Goal: Connect with others: Connect with others

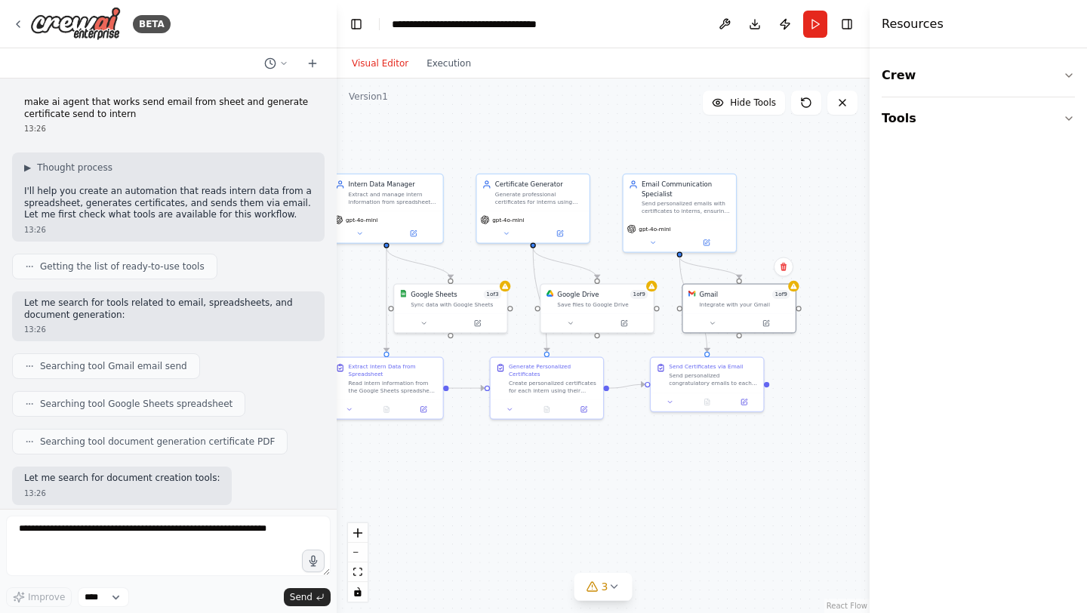
scroll to position [1066, 0]
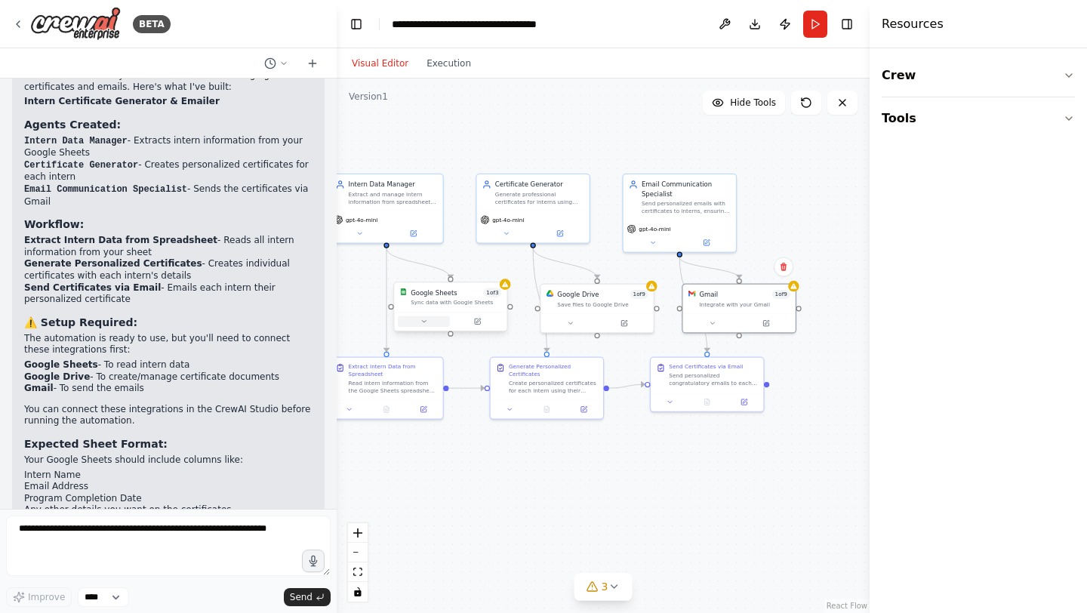
click at [430, 324] on button at bounding box center [424, 321] width 52 height 11
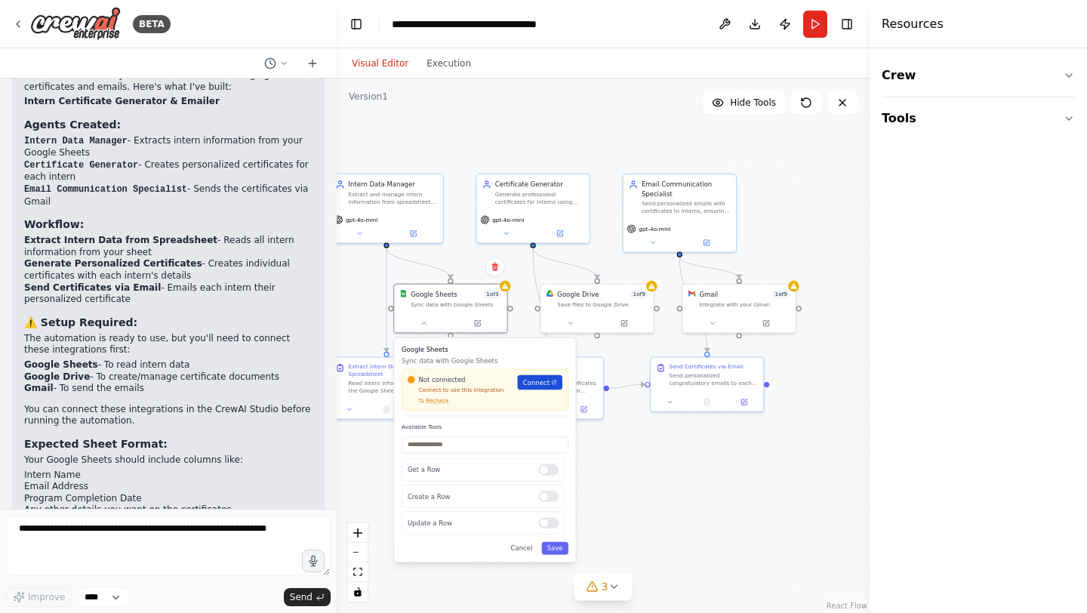
click at [547, 385] on span "Connect" at bounding box center [536, 381] width 26 height 9
click at [575, 333] on div ".deletable-edge-delete-btn { width: 20px; height: 20px; border: 0px solid #ffff…" at bounding box center [603, 345] width 533 height 534
click at [526, 554] on button "Cancel" at bounding box center [521, 548] width 32 height 13
click at [526, 545] on button "Cancel" at bounding box center [521, 548] width 32 height 13
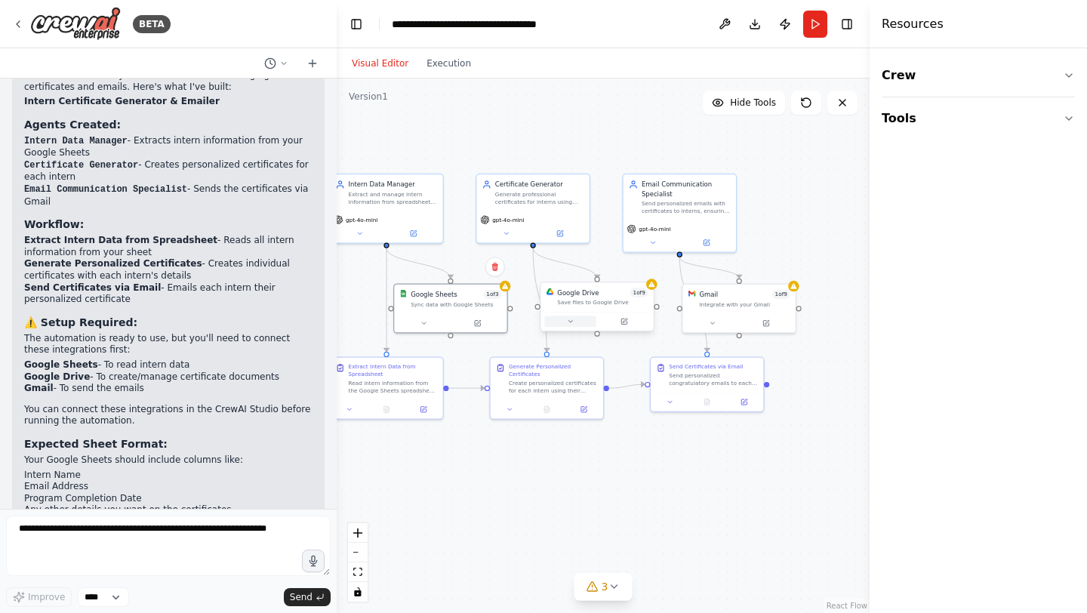
click at [567, 323] on icon at bounding box center [571, 322] width 8 height 8
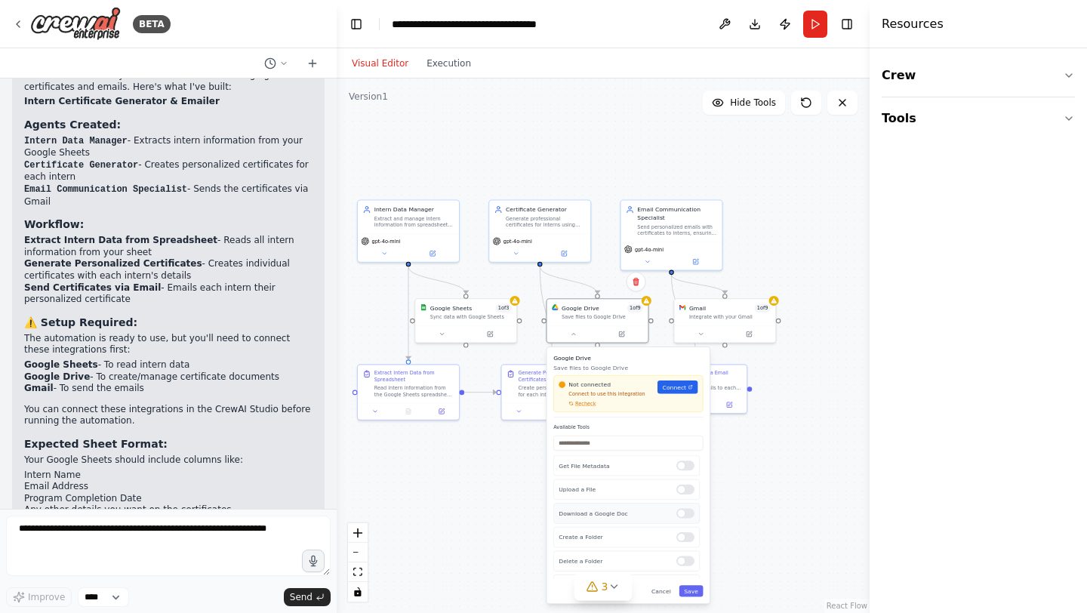
scroll to position [162, 0]
click at [610, 594] on button "3" at bounding box center [603, 587] width 58 height 28
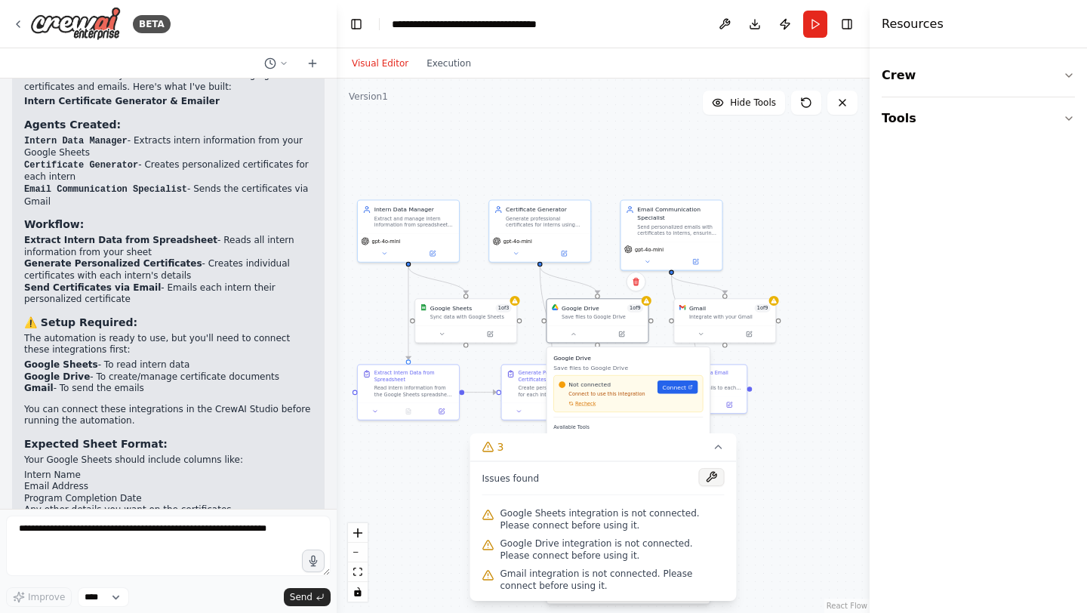
click at [715, 476] on button at bounding box center [712, 477] width 26 height 18
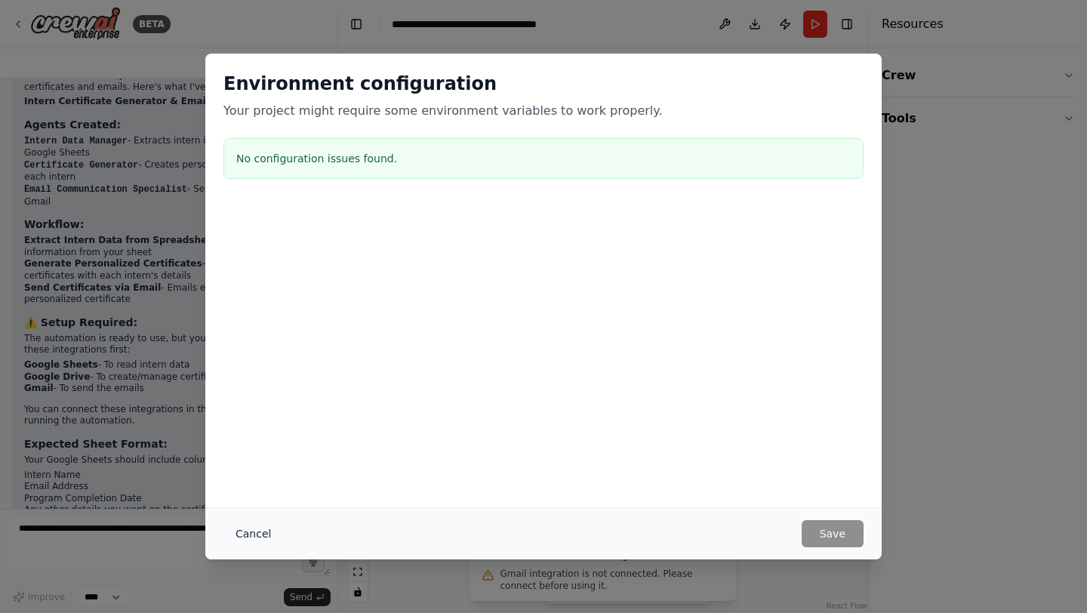
click at [242, 534] on button "Cancel" at bounding box center [253, 533] width 60 height 27
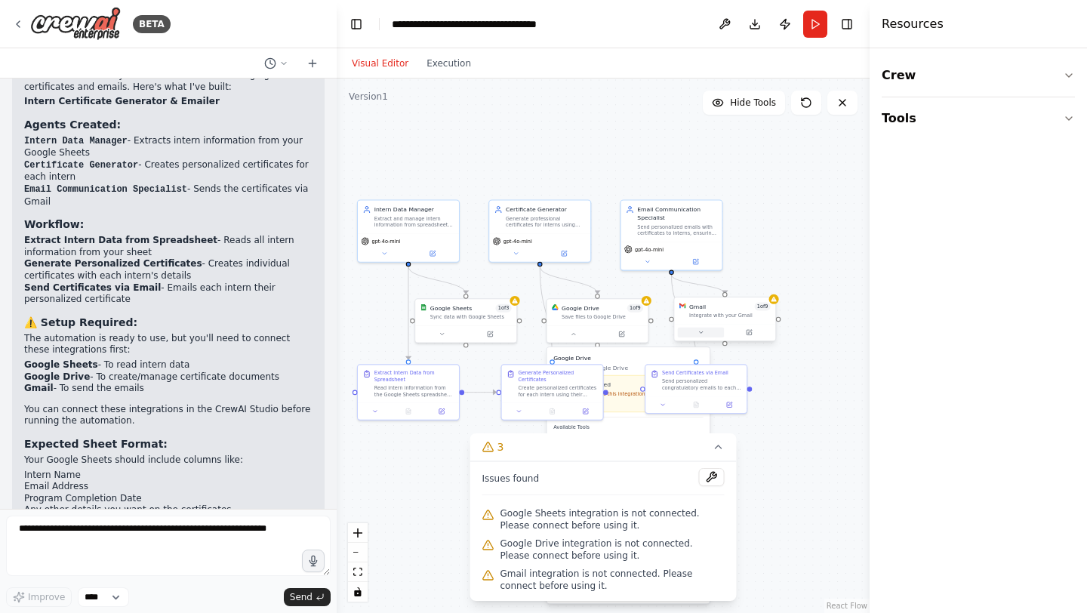
click at [713, 333] on button at bounding box center [701, 333] width 47 height 10
click at [719, 447] on icon at bounding box center [719, 446] width 6 height 3
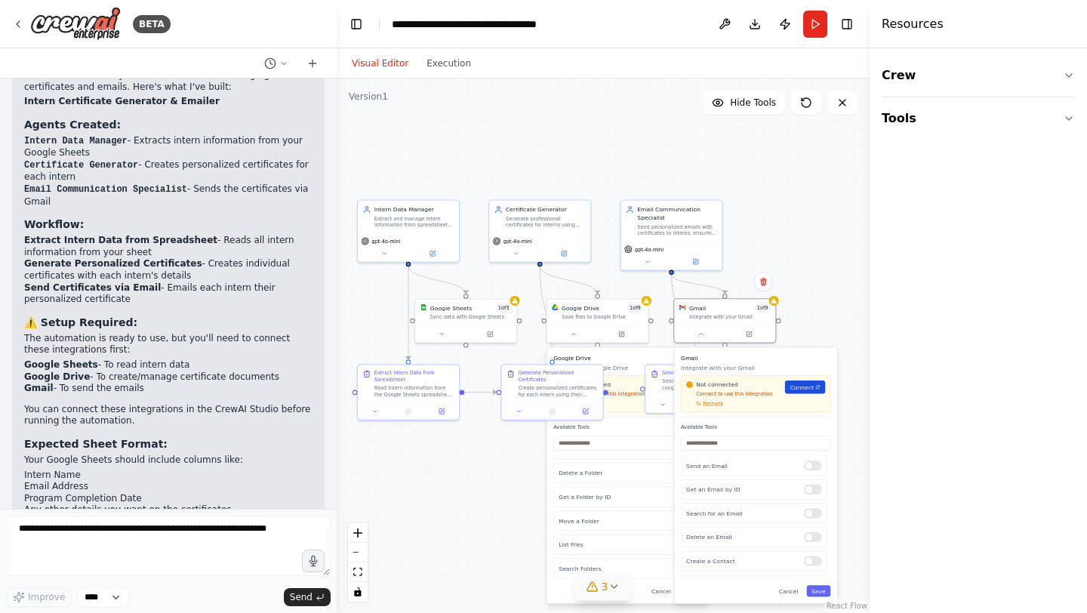
click at [811, 386] on span "Connect" at bounding box center [802, 387] width 24 height 8
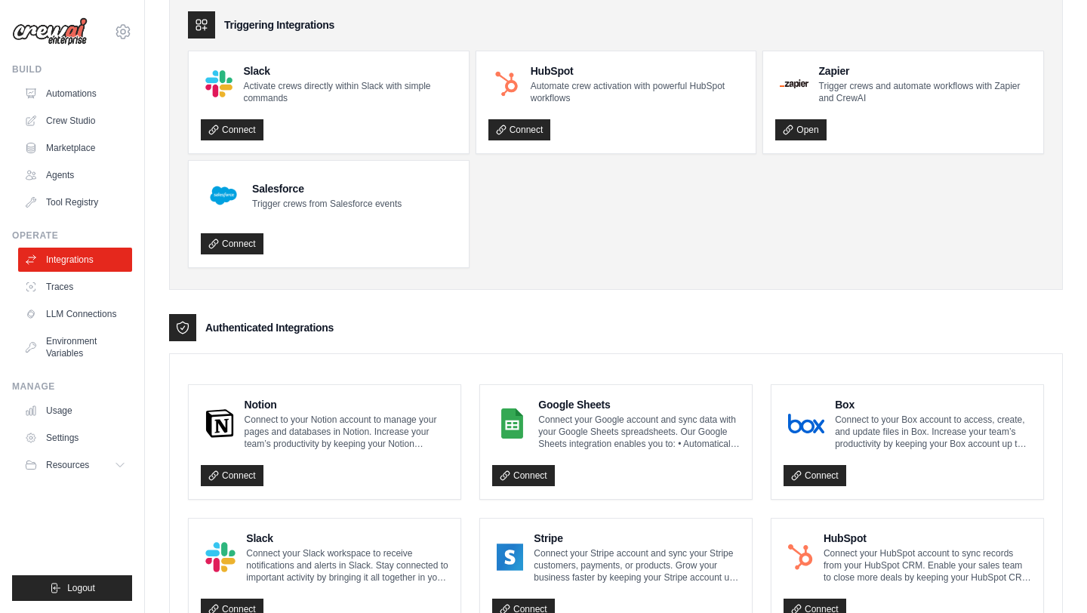
scroll to position [137, 0]
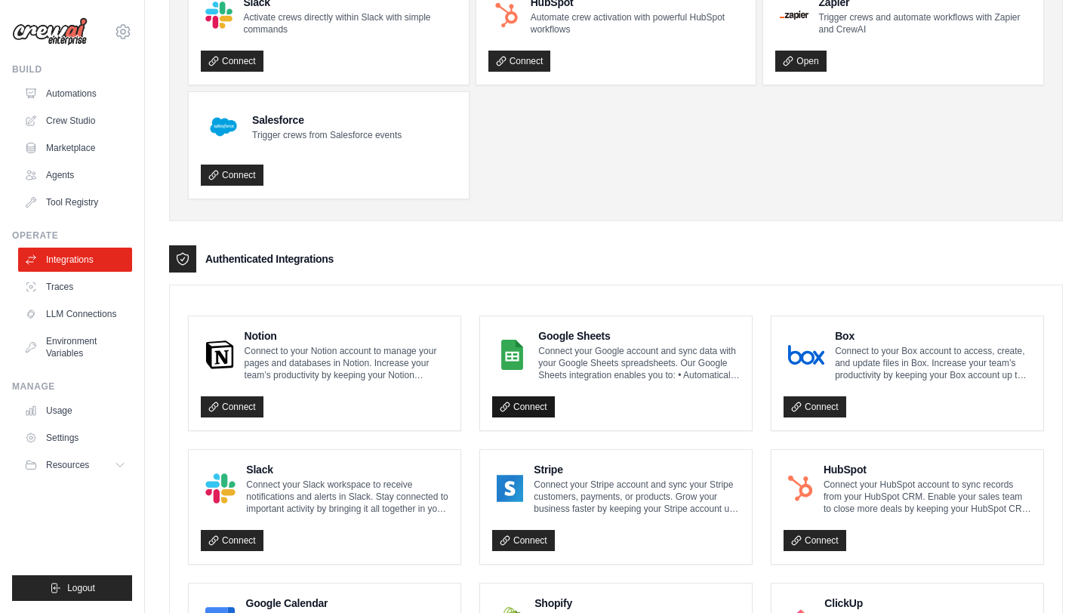
click at [522, 414] on link "Connect" at bounding box center [523, 406] width 63 height 21
click at [523, 404] on link "Connect" at bounding box center [523, 406] width 63 height 21
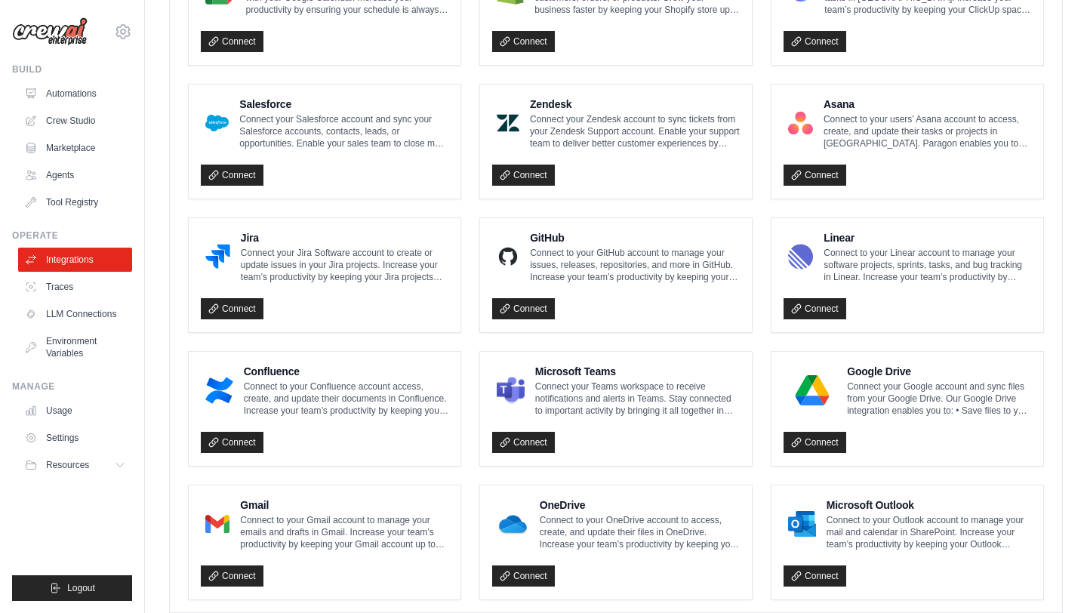
scroll to position [805, 0]
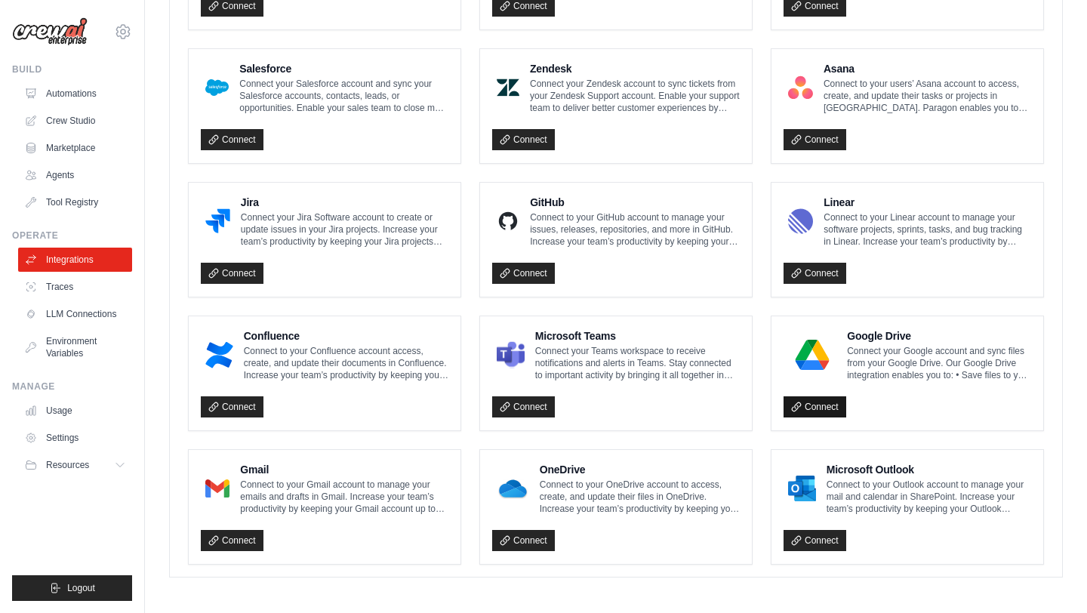
click at [823, 407] on link "Connect" at bounding box center [814, 406] width 63 height 21
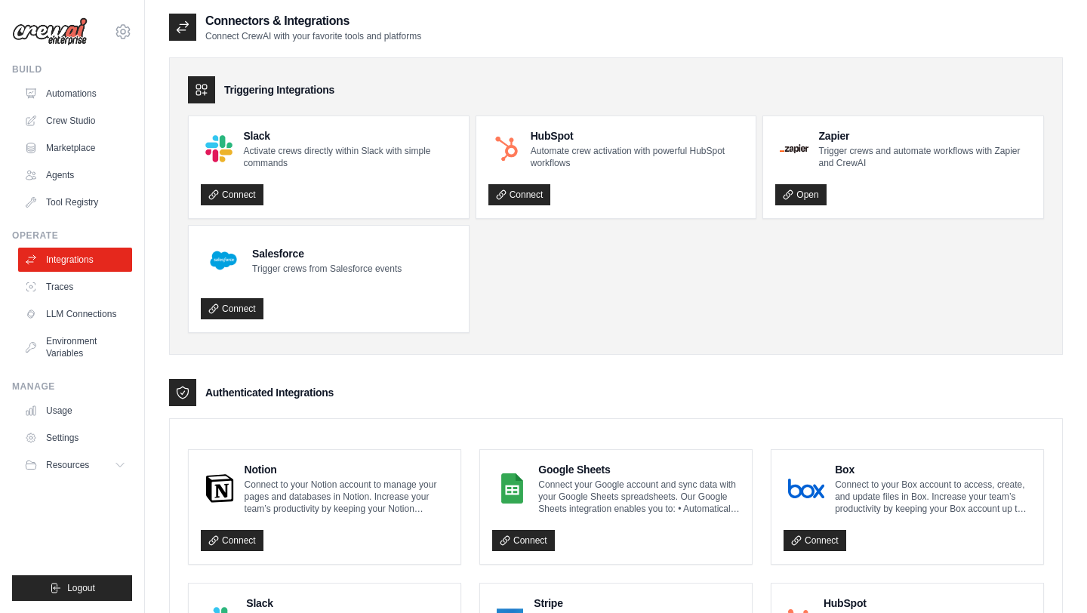
scroll to position [0, 0]
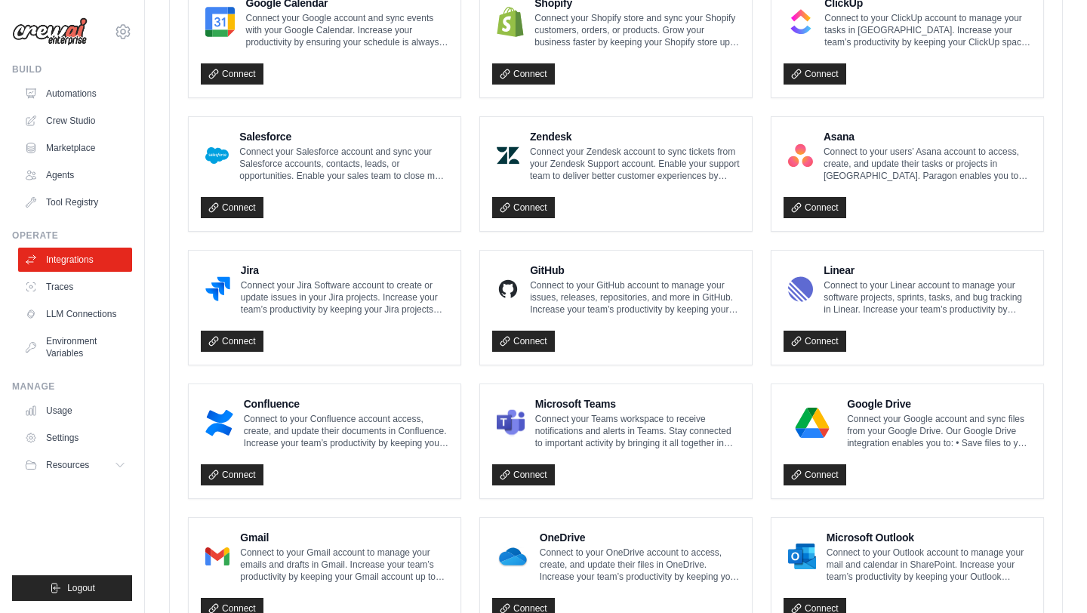
scroll to position [856, 0]
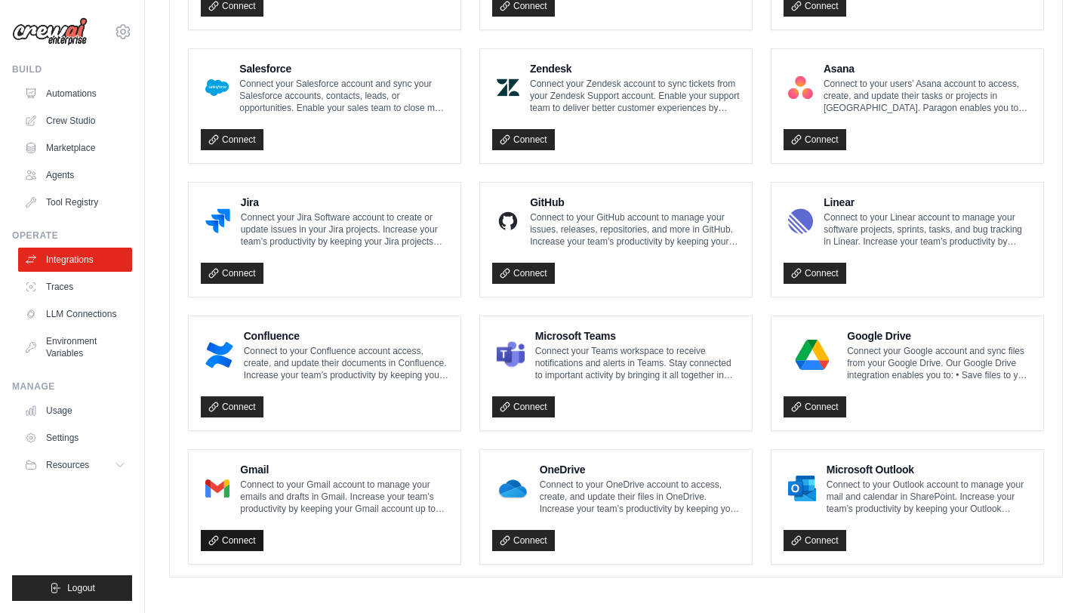
click at [248, 530] on link "Connect" at bounding box center [232, 540] width 63 height 21
click at [238, 541] on link "Connect" at bounding box center [232, 540] width 63 height 21
